Goal: Find specific page/section: Find specific page/section

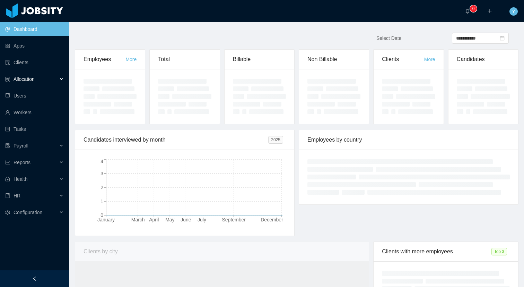
click at [20, 72] on div "Allocation" at bounding box center [34, 79] width 69 height 14
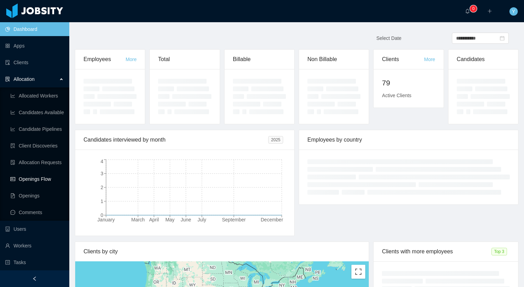
click at [20, 178] on link "Openings Flow" at bounding box center [36, 179] width 53 height 14
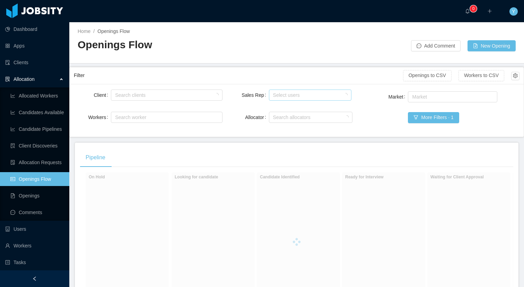
click at [307, 94] on div "Select users" at bounding box center [308, 94] width 71 height 7
type input "*****"
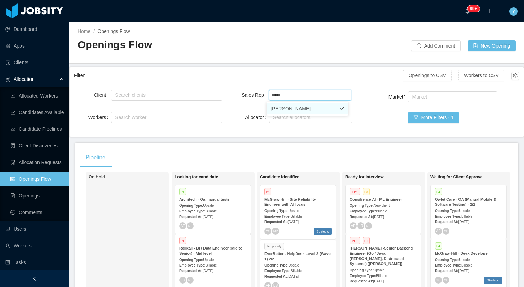
click at [297, 108] on li "[PERSON_NAME]" at bounding box center [307, 108] width 82 height 11
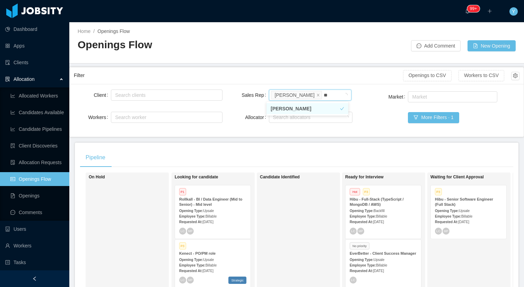
type input "*"
type input "********"
click at [304, 109] on li "[PERSON_NAME]" at bounding box center [307, 108] width 82 height 11
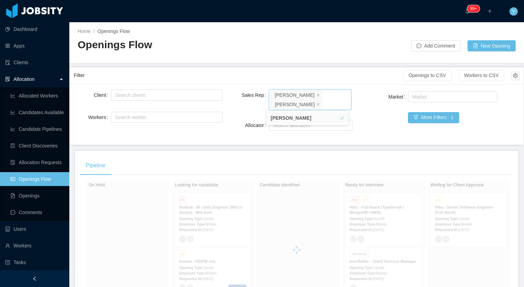
click at [305, 70] on div "Filter" at bounding box center [238, 75] width 329 height 13
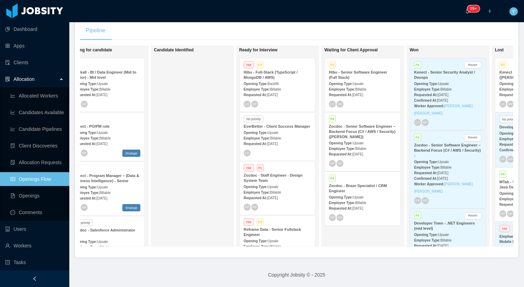
scroll to position [0, 107]
click at [369, 193] on div "Opening Type: Upsale" at bounding box center [361, 196] width 67 height 7
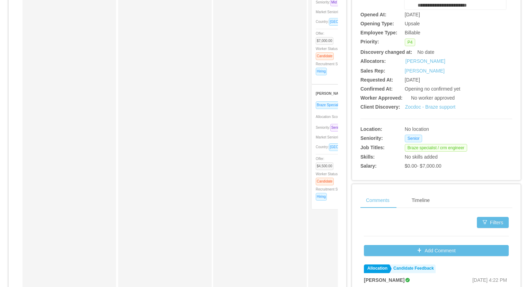
scroll to position [4, 0]
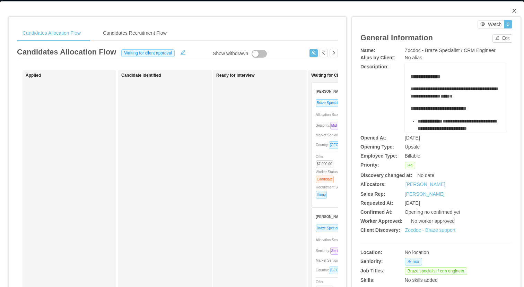
drag, startPoint x: 509, startPoint y: 6, endPoint x: 497, endPoint y: 1, distance: 13.2
click at [509, 6] on span "Close" at bounding box center [513, 10] width 19 height 19
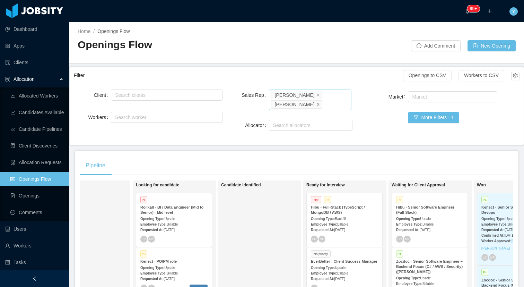
click at [316, 104] on icon "icon: close" at bounding box center [317, 103] width 3 height 3
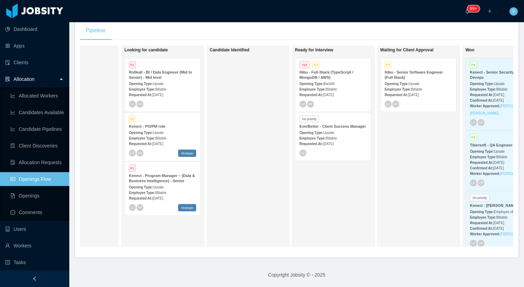
scroll to position [0, 51]
click at [417, 82] on span "Upsale" at bounding box center [413, 84] width 11 height 4
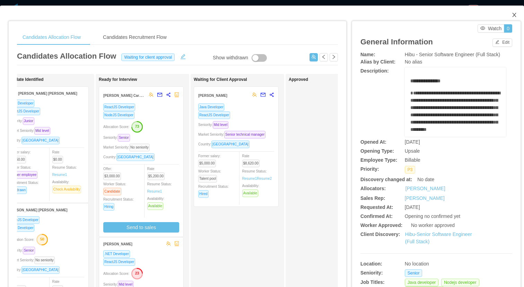
click at [509, 10] on span "Close" at bounding box center [513, 15] width 19 height 19
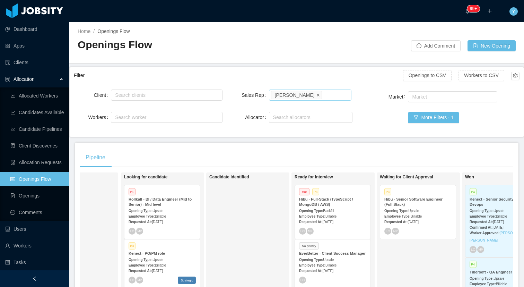
click at [316, 95] on icon "icon: close" at bounding box center [317, 94] width 3 height 3
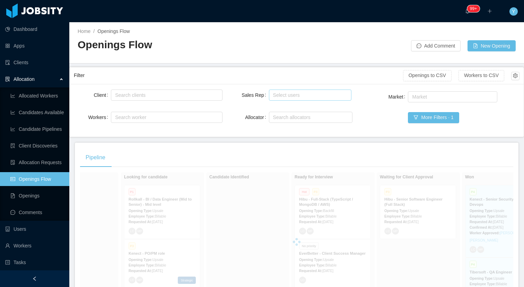
click at [311, 94] on div "Select users" at bounding box center [308, 94] width 71 height 7
type input "*******"
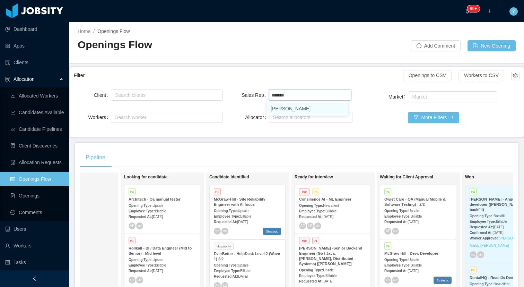
click at [314, 105] on li "[PERSON_NAME]" at bounding box center [307, 108] width 82 height 11
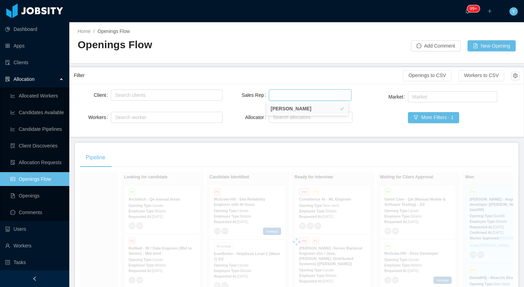
click at [332, 65] on main "Home / Openings Flow / Openings Flow Add Comment New Opening Filter Openings to…" at bounding box center [296, 154] width 455 height 264
